Goal: Task Accomplishment & Management: Manage account settings

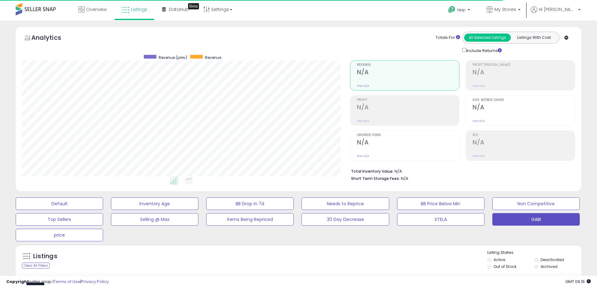
scroll to position [128, 328]
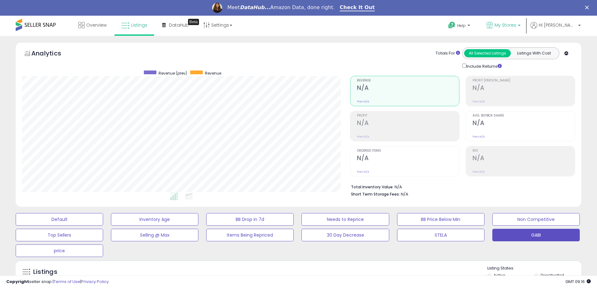
click at [520, 24] on p "My Stores" at bounding box center [503, 26] width 34 height 8
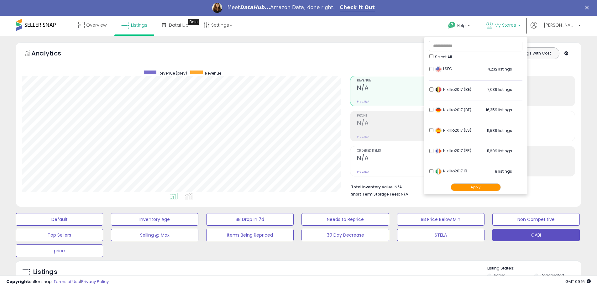
click at [447, 265] on div at bounding box center [299, 265] width 376 height 0
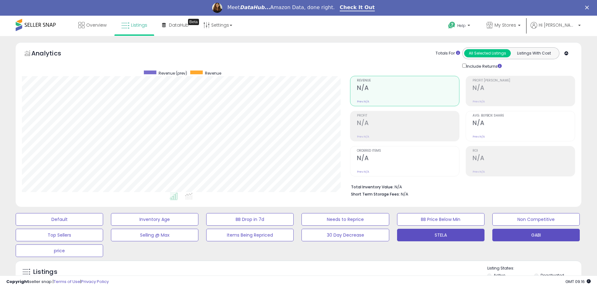
click at [103, 226] on button "STELA" at bounding box center [59, 219] width 87 height 13
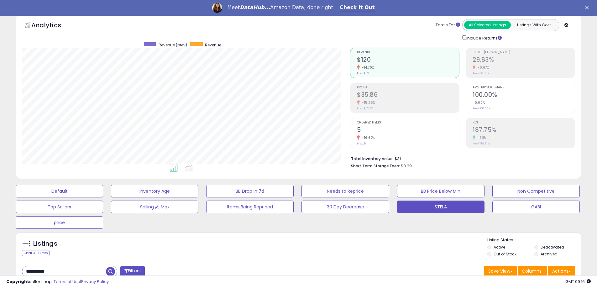
scroll to position [63, 0]
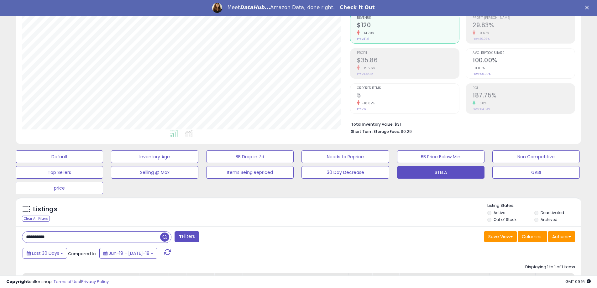
drag, startPoint x: 61, startPoint y: 237, endPoint x: 0, endPoint y: 237, distance: 61.1
click at [0, 237] on div "**********" at bounding box center [298, 202] width 597 height 458
paste input "text"
type input "**********"
click at [164, 238] on span "button" at bounding box center [164, 236] width 9 height 9
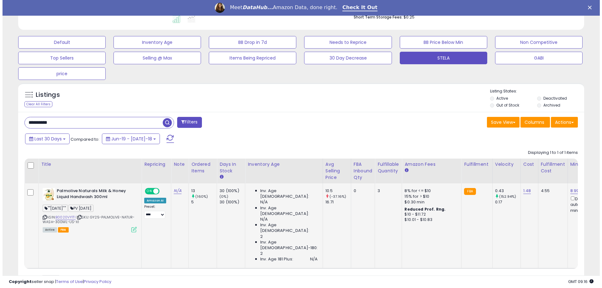
scroll to position [178, 0]
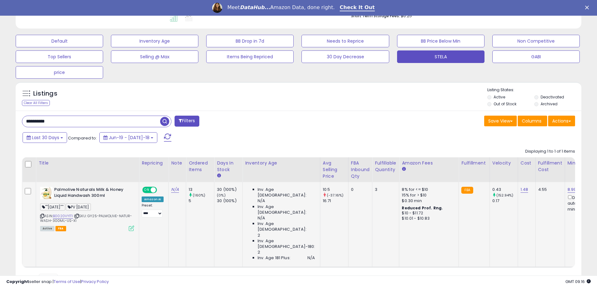
click at [132, 228] on icon at bounding box center [131, 228] width 5 height 5
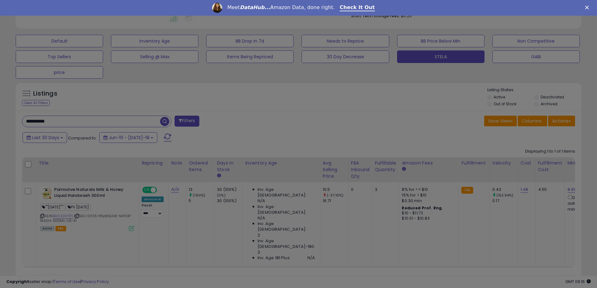
scroll to position [128, 331]
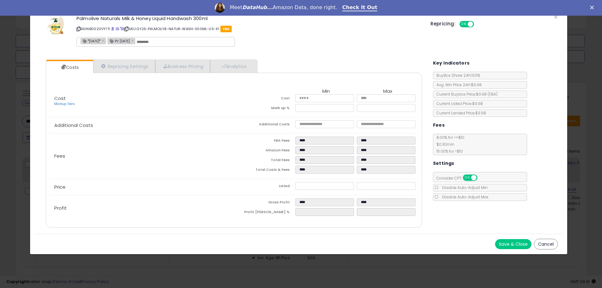
click at [177, 43] on input "text" at bounding box center [184, 42] width 94 height 6
type input "******"
type input "**********"
click at [505, 242] on button "Save & Close" at bounding box center [513, 244] width 36 height 10
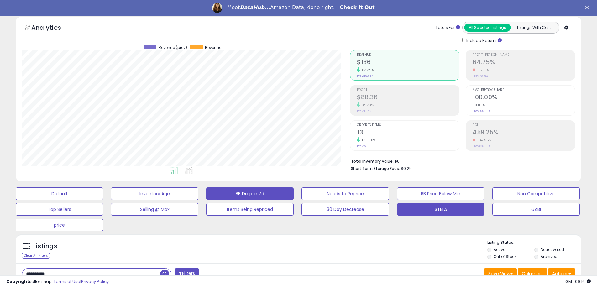
scroll to position [0, 0]
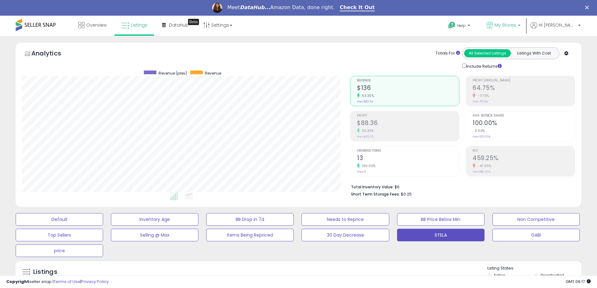
click at [520, 26] on b at bounding box center [519, 27] width 3 height 4
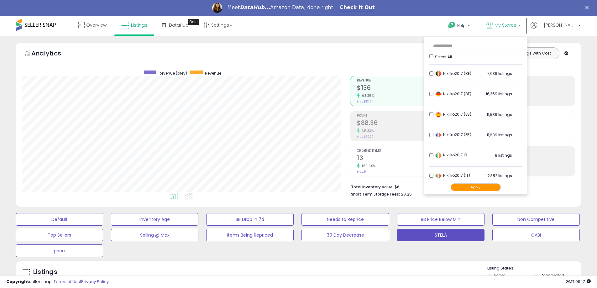
scroll to position [63, 0]
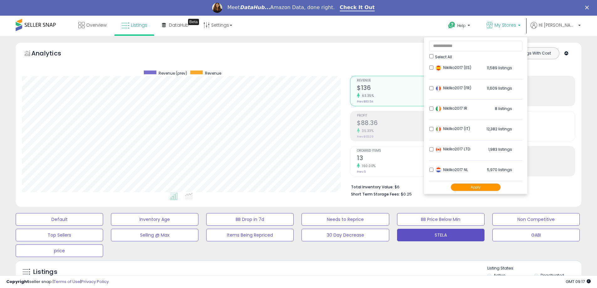
click at [479, 188] on button "Apply" at bounding box center [476, 187] width 50 height 8
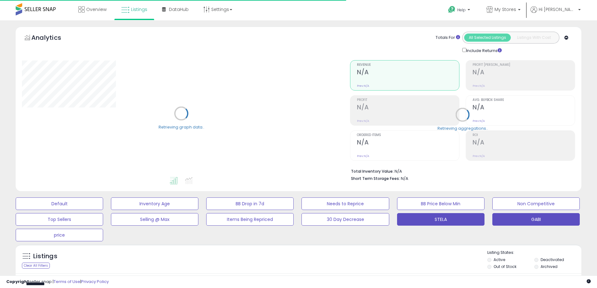
click at [103, 210] on button "STELA" at bounding box center [59, 203] width 87 height 13
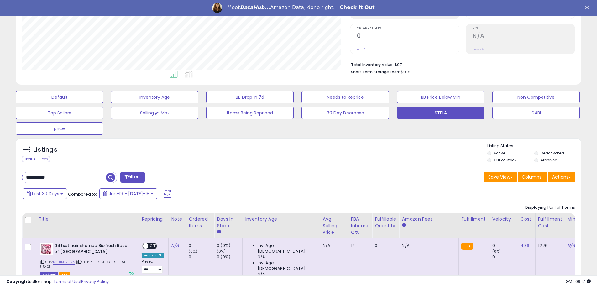
scroll to position [125, 0]
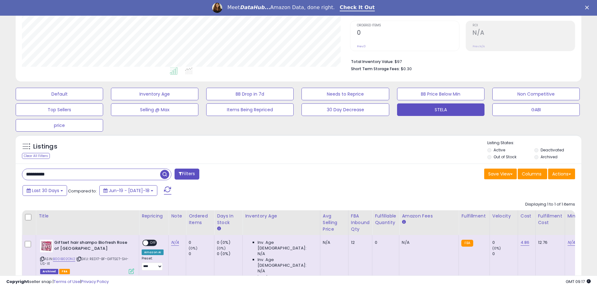
drag, startPoint x: 65, startPoint y: 175, endPoint x: 0, endPoint y: 173, distance: 65.2
click at [0, 173] on div "**********" at bounding box center [298, 140] width 597 height 458
paste input "text"
type input "**********"
click at [163, 176] on span "button" at bounding box center [164, 174] width 9 height 9
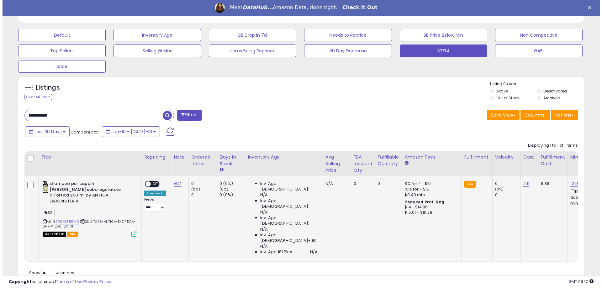
scroll to position [128, 328]
click at [133, 231] on icon at bounding box center [131, 233] width 5 height 5
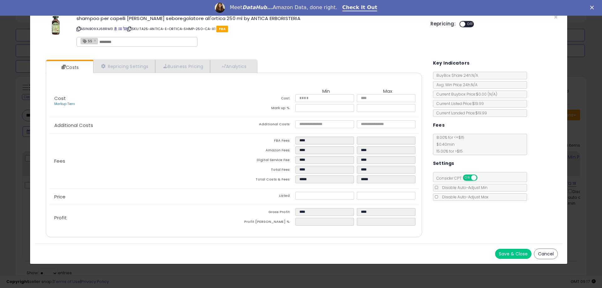
click at [550, 255] on button "Cancel" at bounding box center [546, 253] width 24 height 11
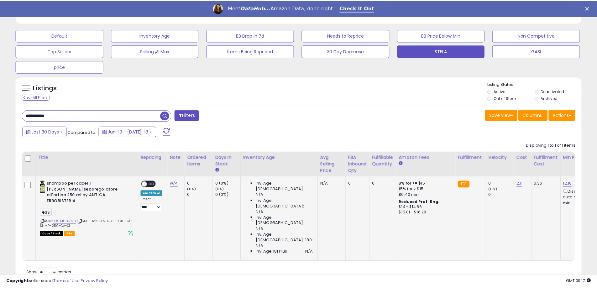
scroll to position [313159, 312959]
